Goal: Check status: Check status

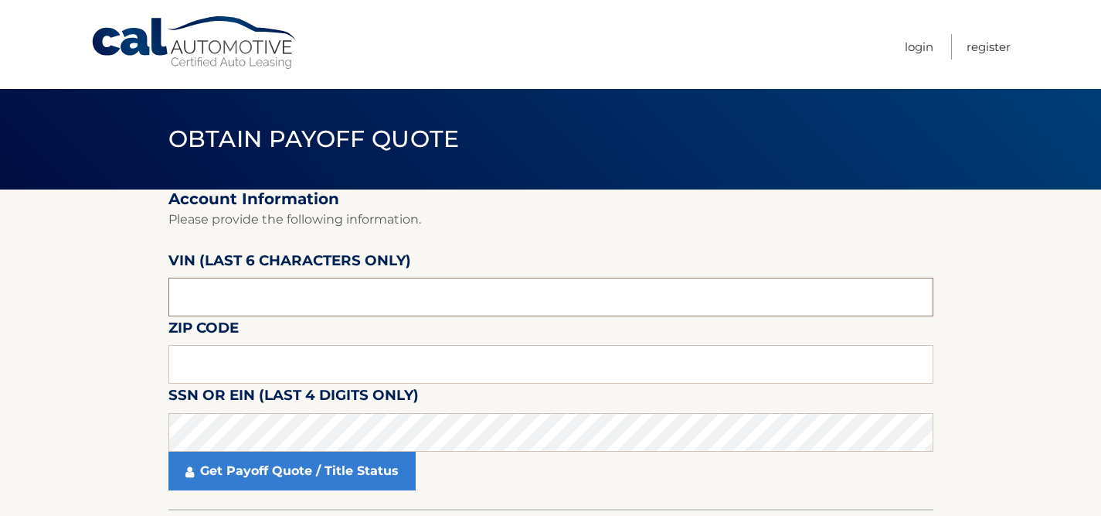
click at [218, 297] on input "text" at bounding box center [551, 296] width 765 height 39
type input "012933"
click at [202, 353] on input "text" at bounding box center [551, 364] width 765 height 39
type input "07701"
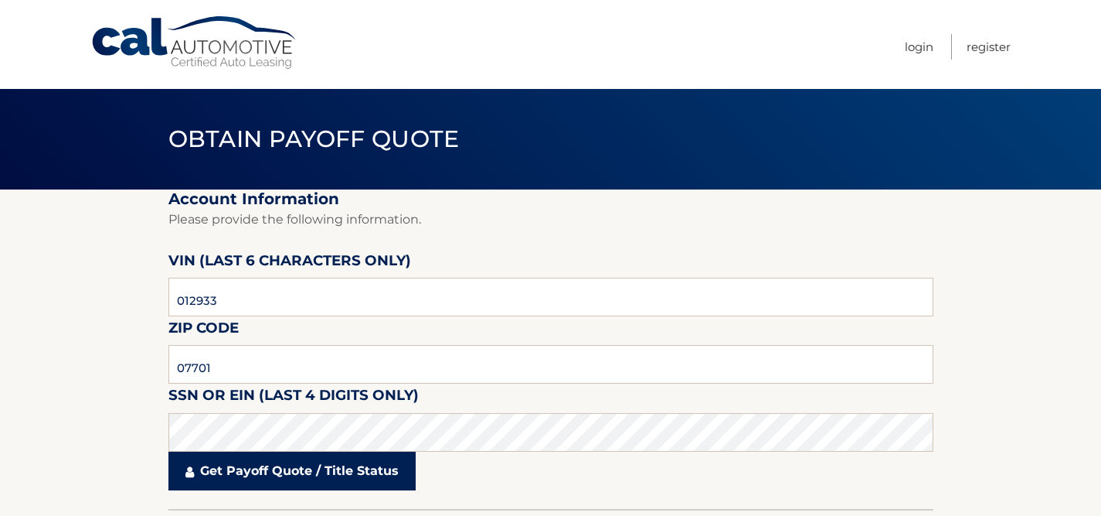
click at [241, 486] on link "Get Payoff Quote / Title Status" at bounding box center [292, 470] width 247 height 39
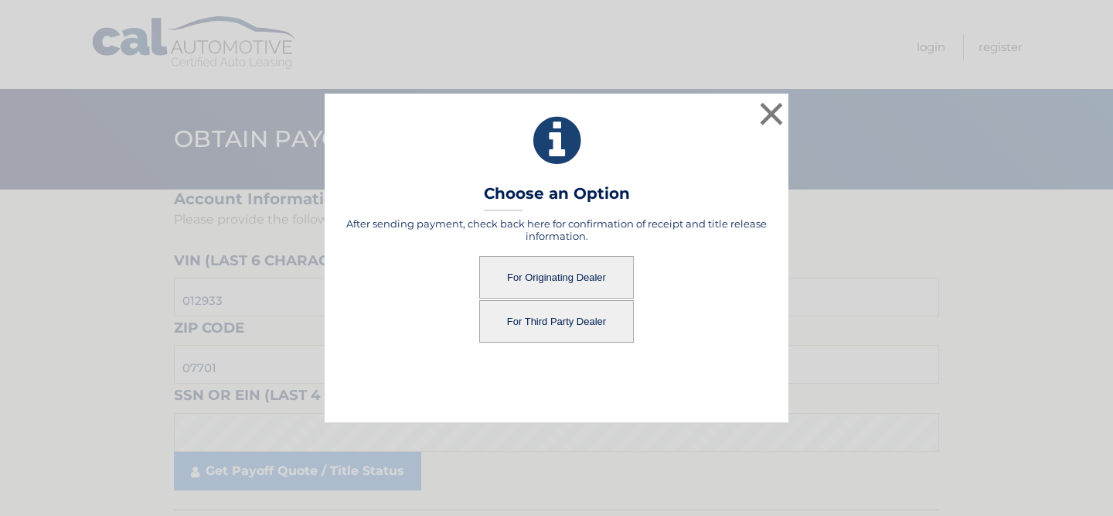
click at [532, 259] on button "For Originating Dealer" at bounding box center [556, 277] width 155 height 43
click at [532, 280] on button "For Originating Dealer" at bounding box center [556, 277] width 155 height 43
